Goal: Check status: Check status

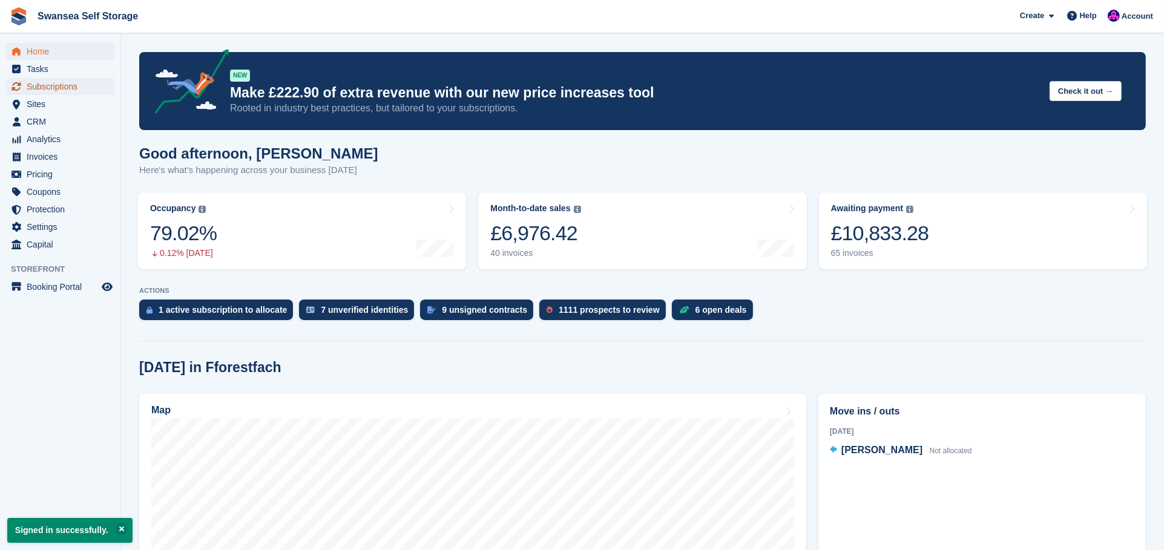
click at [59, 90] on span "Subscriptions" at bounding box center [63, 86] width 73 height 17
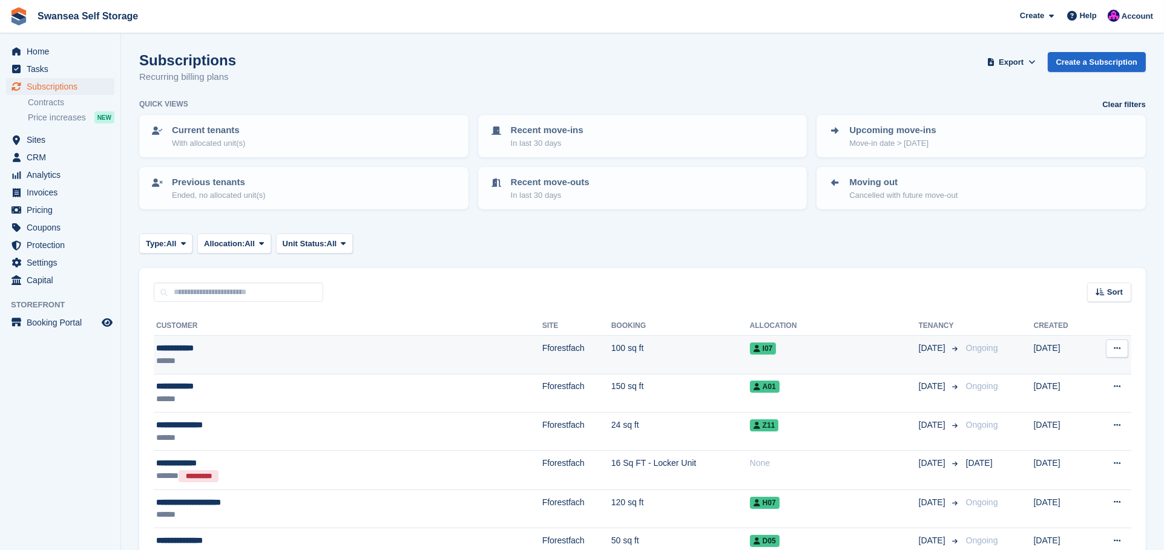
click at [220, 349] on div "**********" at bounding box center [274, 348] width 236 height 13
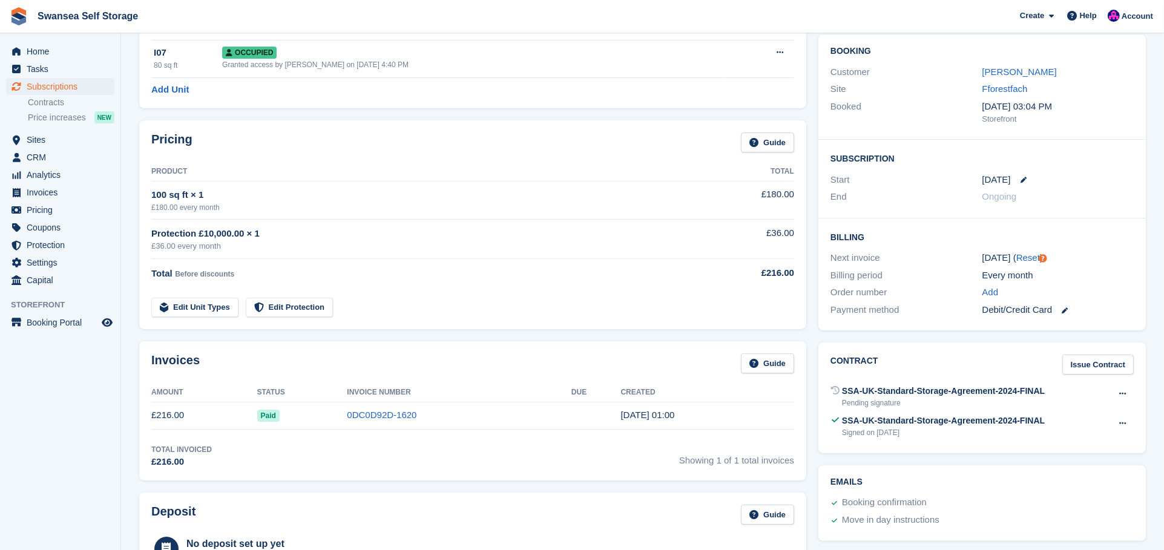
scroll to position [134, 0]
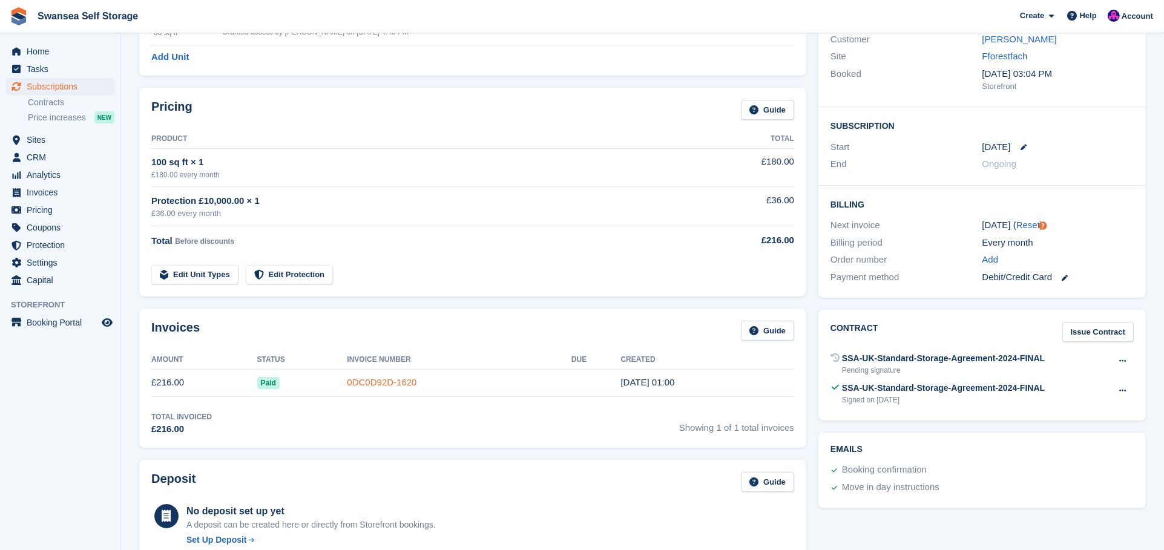
click at [378, 384] on link "0DC0D92D-1620" at bounding box center [382, 382] width 70 height 10
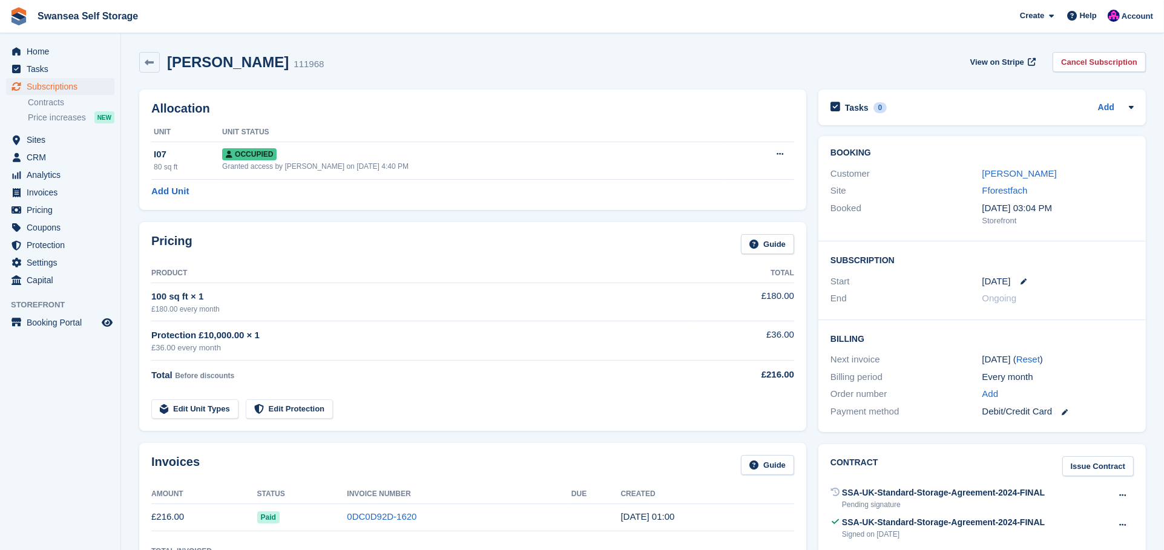
scroll to position [134, 0]
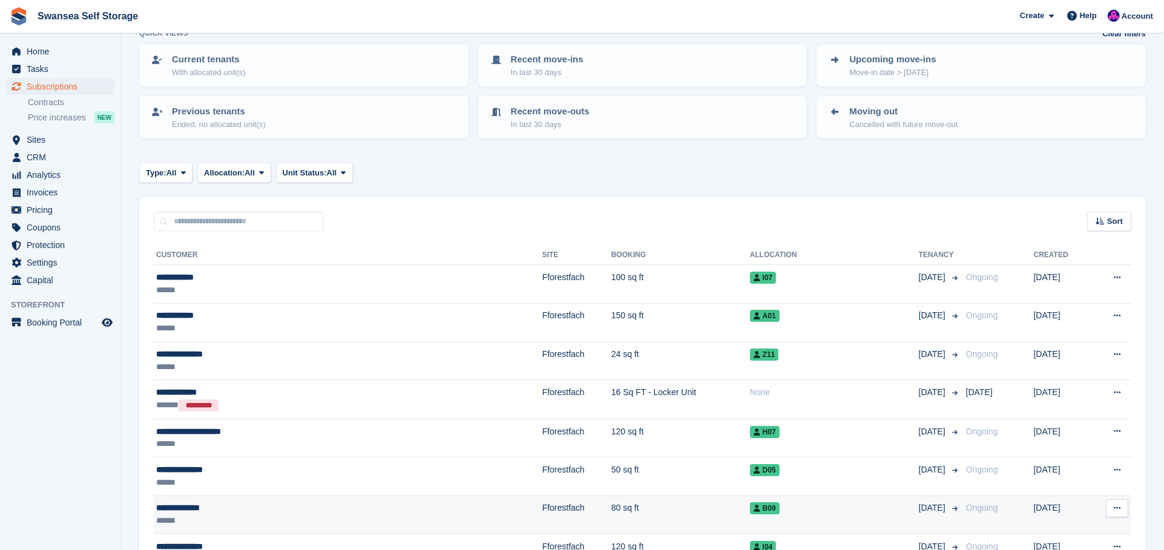
scroll to position [67, 0]
